Goal: Information Seeking & Learning: Learn about a topic

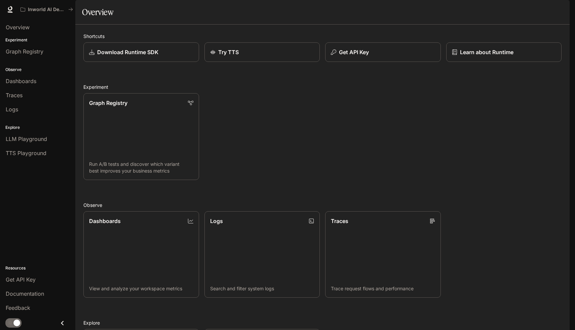
click at [60, 321] on icon "Close drawer" at bounding box center [62, 323] width 9 height 9
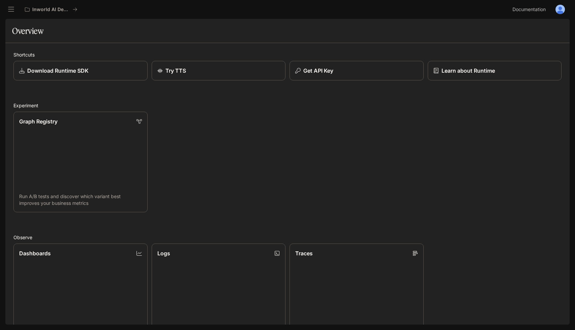
click at [563, 6] on img "button" at bounding box center [560, 9] width 9 height 9
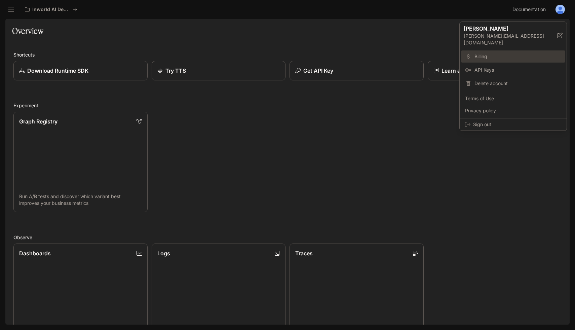
click at [476, 53] on span "Billing" at bounding box center [518, 56] width 87 height 7
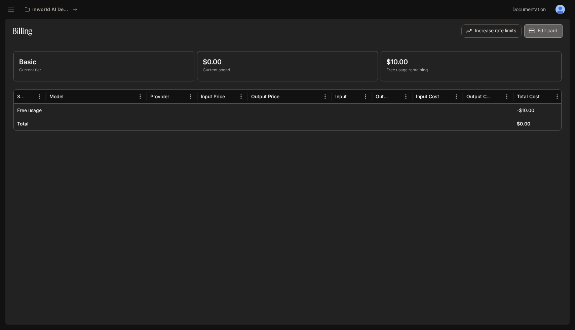
click at [532, 33] on icon "button" at bounding box center [531, 31] width 7 height 7
click at [564, 13] on button "button" at bounding box center [560, 9] width 13 height 13
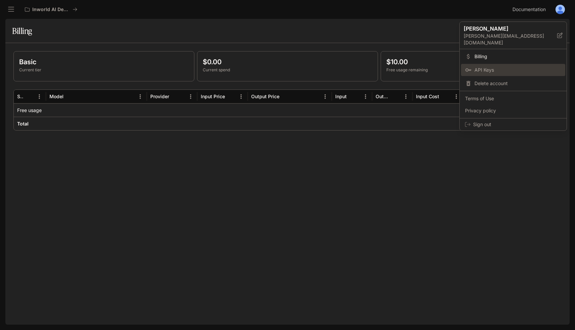
click at [493, 69] on link "API Keys" at bounding box center [513, 70] width 104 height 12
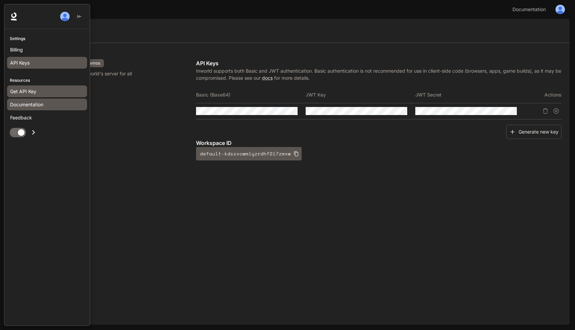
click at [30, 107] on span "Documentation" at bounding box center [26, 104] width 33 height 7
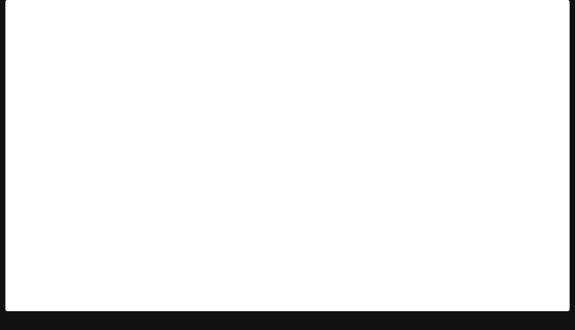
click at [535, 9] on span "Documentation" at bounding box center [531, 9] width 36 height 8
click at [560, 10] on img "button" at bounding box center [560, 9] width 9 height 9
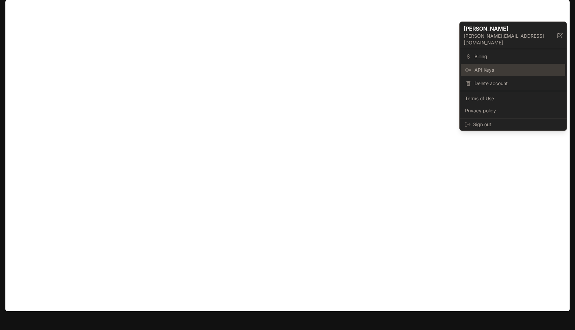
click at [493, 67] on span "API Keys" at bounding box center [518, 70] width 87 height 7
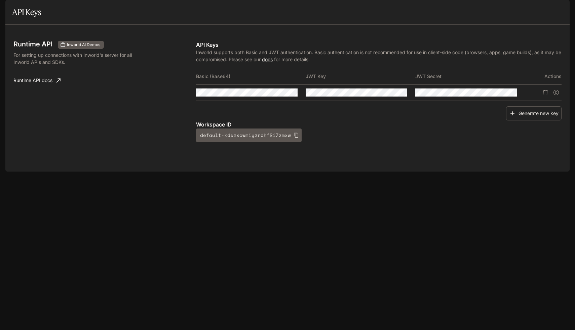
drag, startPoint x: 232, startPoint y: 150, endPoint x: 258, endPoint y: 81, distance: 74.1
click at [258, 83] on div "API Keys Inworld supports both Basic and JWT authentication. Basic authenticati…" at bounding box center [379, 91] width 366 height 101
click at [398, 59] on div "Runtime API Inworld AI Demos For setting up connections with Inworld's server f…" at bounding box center [287, 98] width 548 height 131
